Goal: Task Accomplishment & Management: Manage account settings

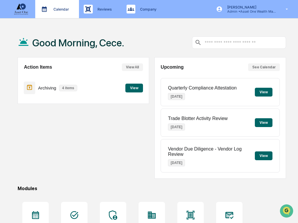
click at [58, 5] on div "Calendar Manage Tasks" at bounding box center [57, 9] width 38 height 9
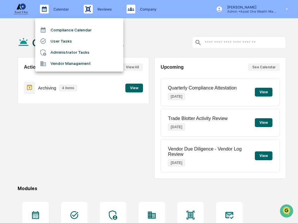
click at [69, 40] on li "User Tasks" at bounding box center [79, 41] width 88 height 11
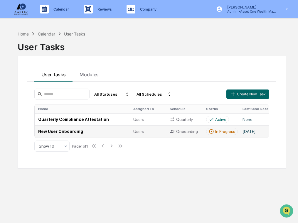
click at [93, 132] on td "New User Onboarding" at bounding box center [82, 132] width 95 height 12
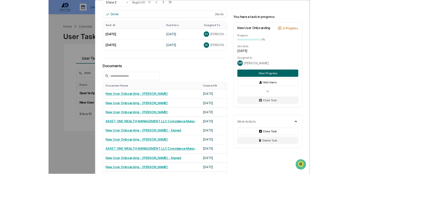
scroll to position [238, 0]
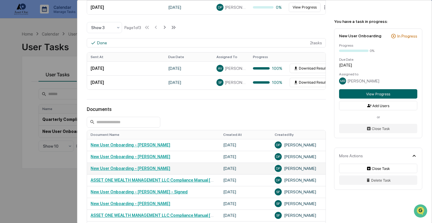
click at [144, 169] on link "New User Onboarding - [PERSON_NAME]" at bounding box center [131, 168] width 80 height 5
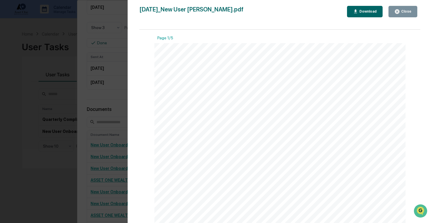
click at [101, 159] on div "Version History [DATE] 09:16 PM [PERSON_NAME] [DATE]_New User [PERSON_NAME].pdf…" at bounding box center [216, 111] width 432 height 223
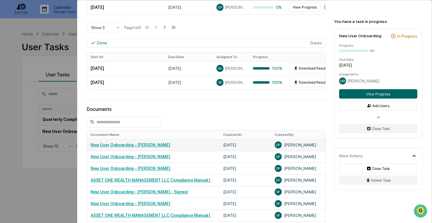
click at [114, 147] on link "New User Onboarding - [PERSON_NAME]" at bounding box center [131, 145] width 80 height 5
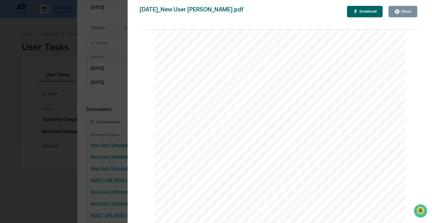
scroll to position [3875, 0]
click at [53, 98] on div "Version History [DATE] 03:27 PM [PERSON_NAME] [DATE]_New User [PERSON_NAME].pdf…" at bounding box center [216, 111] width 432 height 223
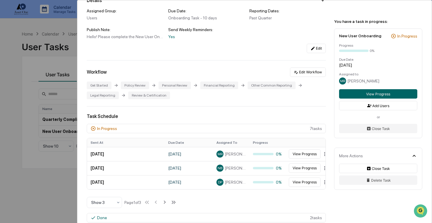
scroll to position [55, 0]
